Goal: Task Accomplishment & Management: Use online tool/utility

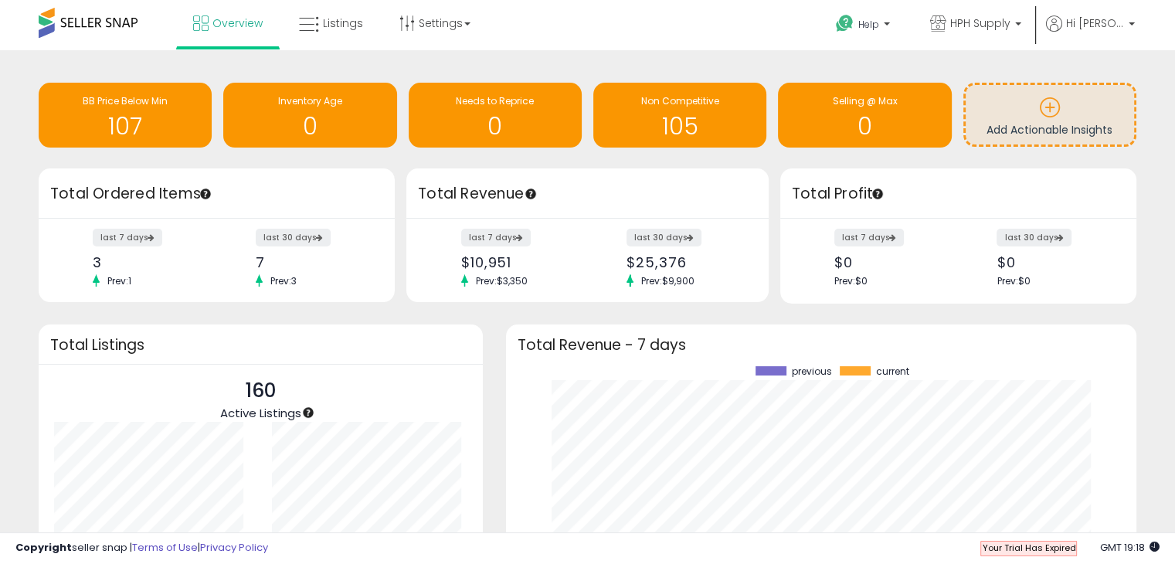
scroll to position [214, 600]
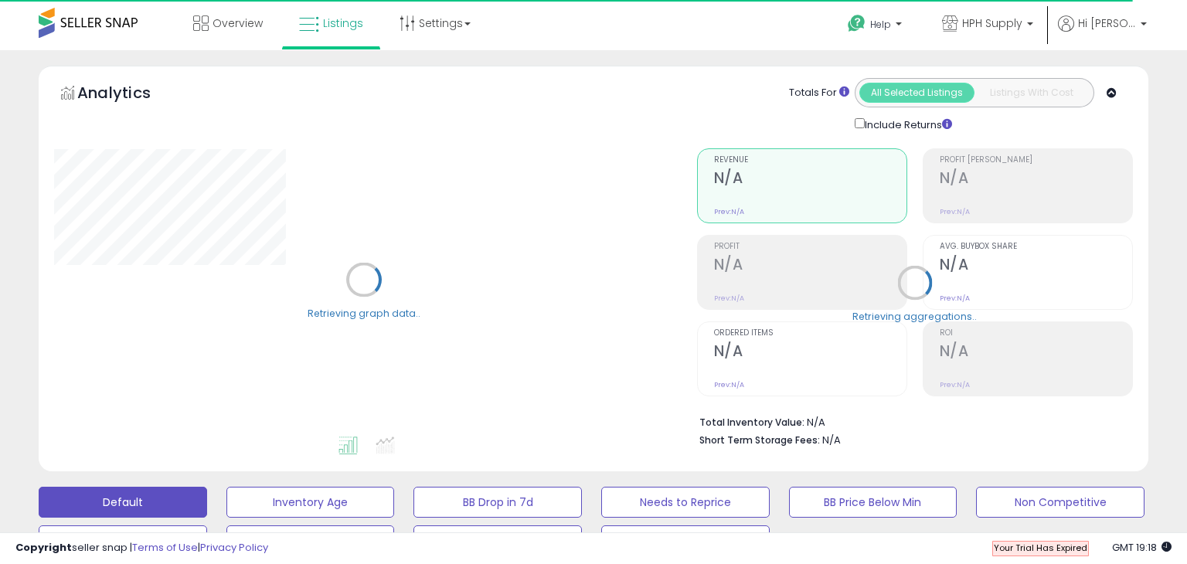
select select "**"
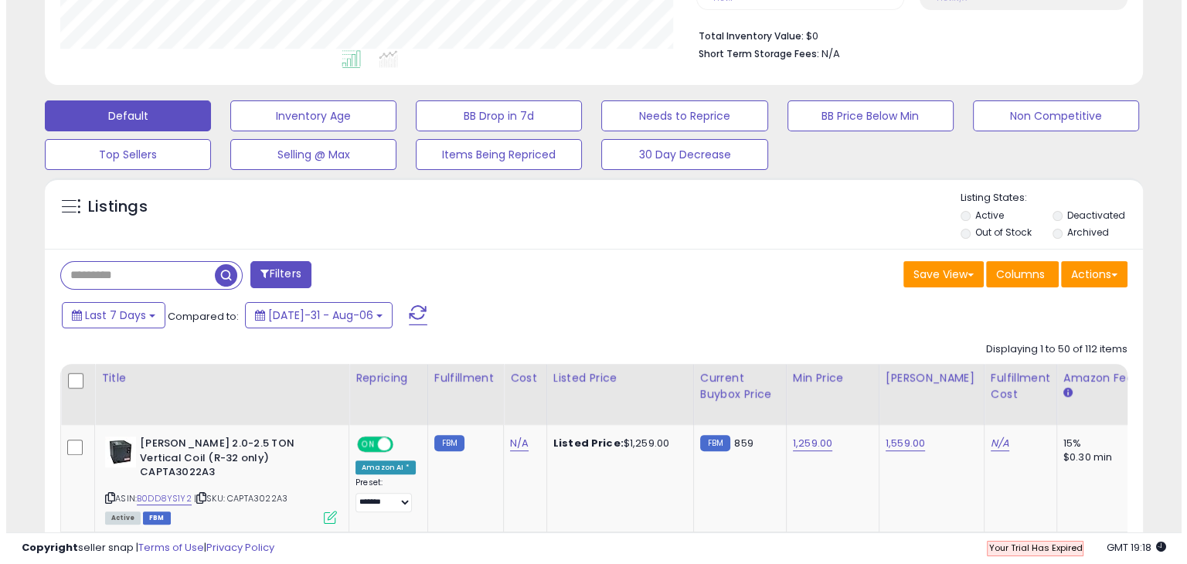
scroll to position [316, 635]
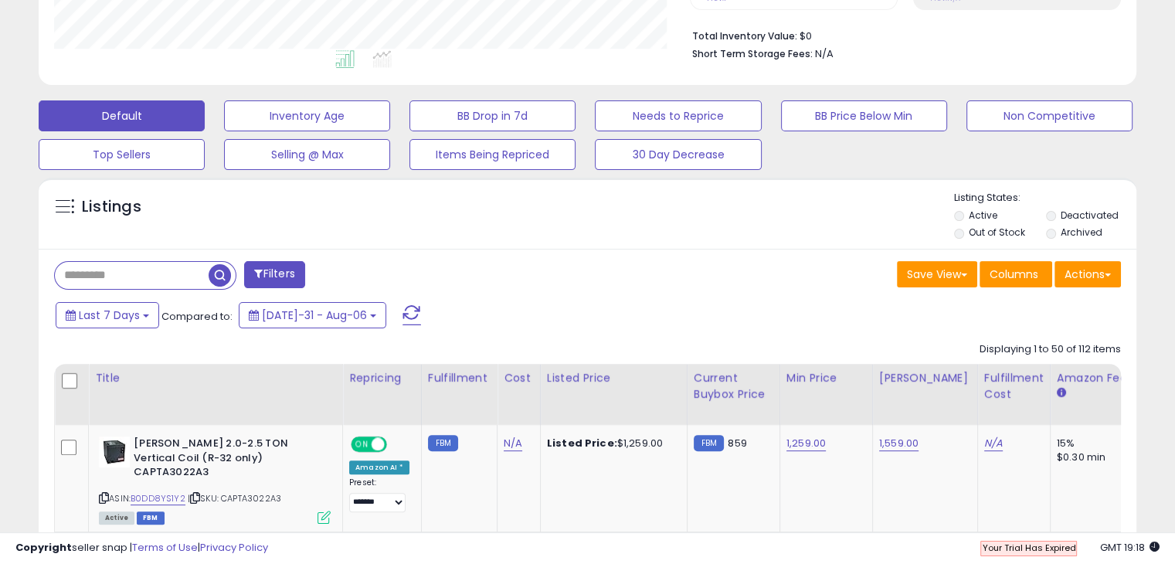
click at [1008, 233] on label "Out of Stock" at bounding box center [997, 232] width 56 height 13
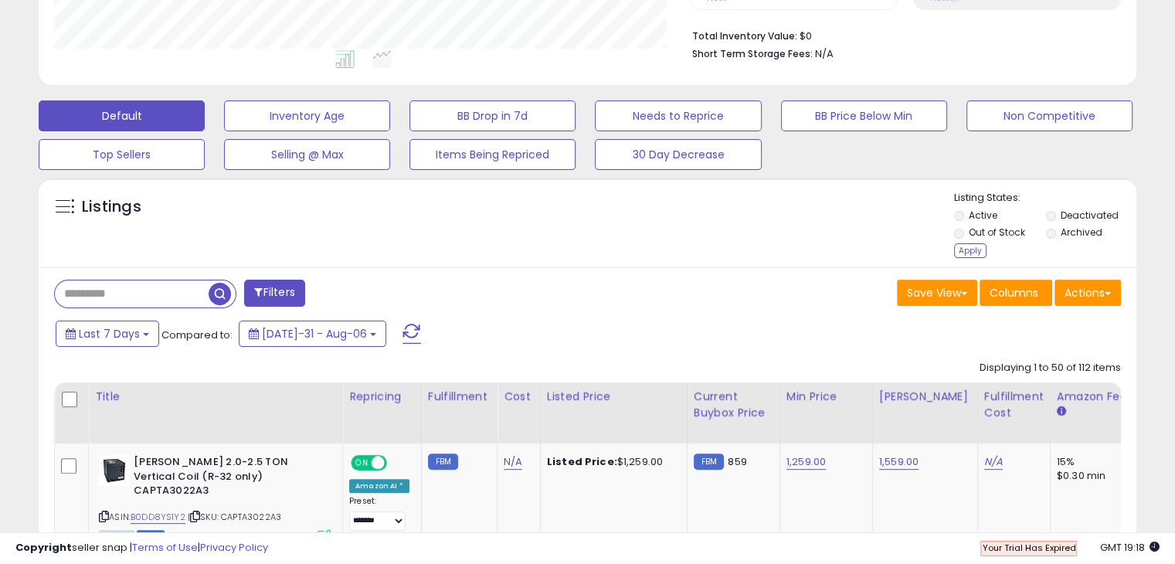
click at [979, 248] on div "Apply" at bounding box center [970, 250] width 32 height 15
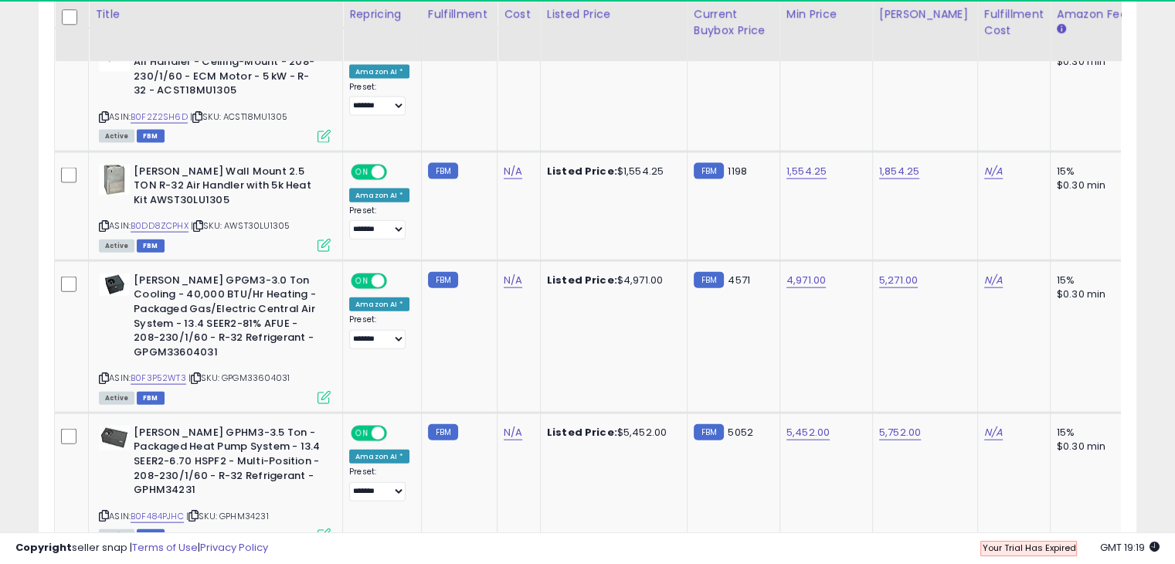
scroll to position [4250, 0]
